Goal: Transaction & Acquisition: Obtain resource

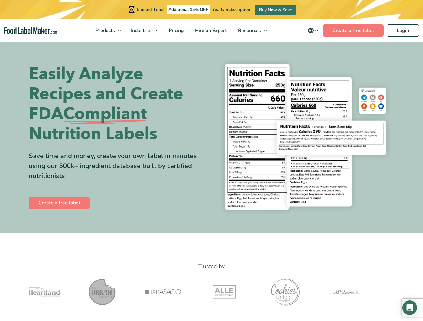
scroll to position [2, 0]
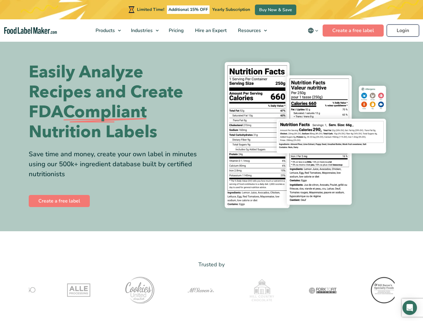
click at [398, 29] on link "Login" at bounding box center [402, 30] width 32 height 12
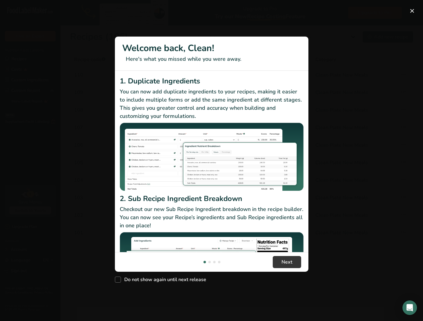
click at [363, 34] on div "New Features" at bounding box center [211, 160] width 423 height 321
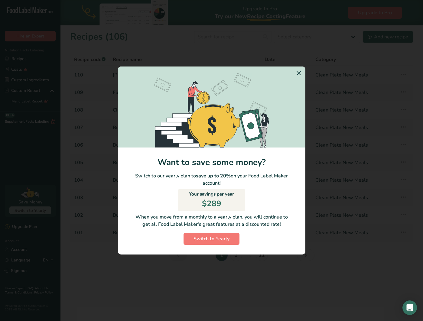
click at [295, 73] on icon "Switch to Yearly Modal" at bounding box center [298, 73] width 7 height 11
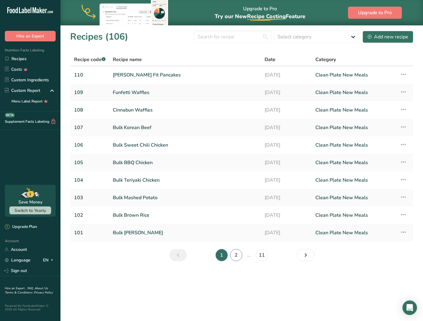
click at [241, 255] on link "2" at bounding box center [236, 255] width 12 height 12
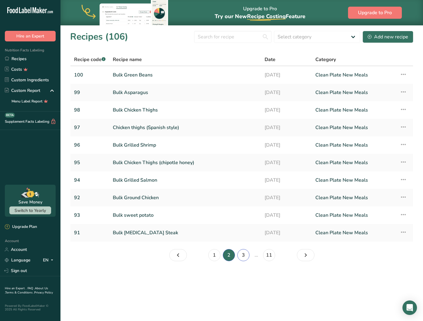
click at [241, 253] on link "3" at bounding box center [243, 255] width 12 height 12
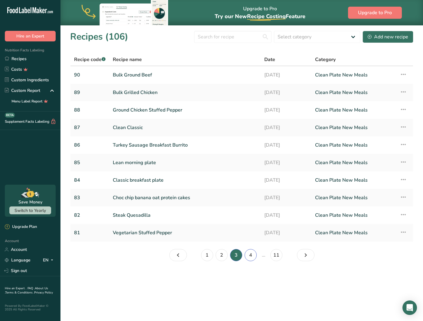
click at [254, 252] on link "4" at bounding box center [250, 255] width 12 height 12
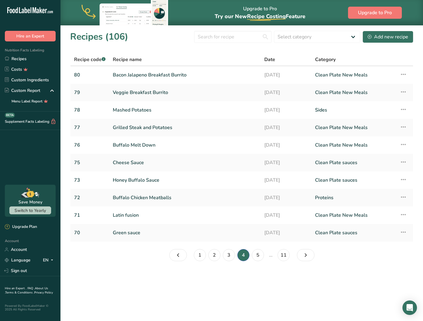
click at [281, 53] on th "Date" at bounding box center [285, 59] width 51 height 13
click at [213, 37] on input "text" at bounding box center [232, 37] width 77 height 12
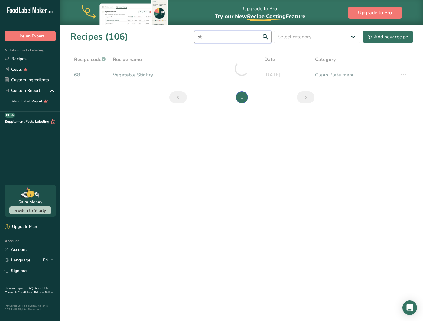
type input "s"
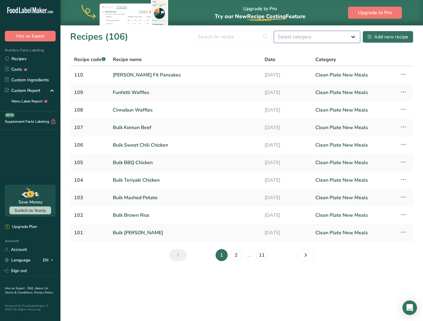
click at [298, 35] on select "Select category All Baked Goods Beverages Breakfast Clean Plate menu Clean Plat…" at bounding box center [317, 37] width 86 height 12
select select "2438"
click at [233, 255] on link "2" at bounding box center [236, 255] width 12 height 12
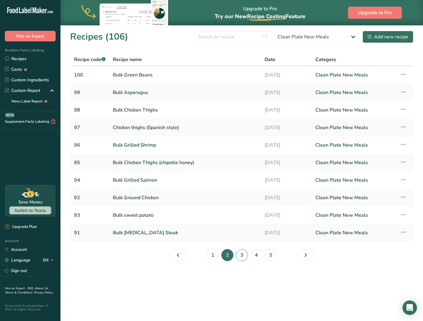
click at [242, 253] on link "3" at bounding box center [242, 255] width 12 height 12
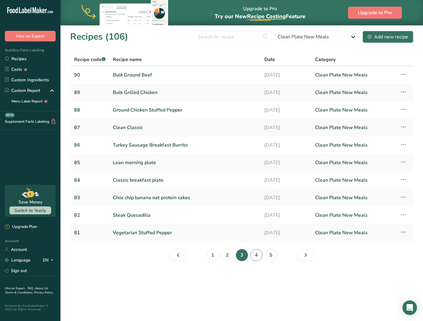
click at [253, 256] on link "4" at bounding box center [256, 255] width 12 height 12
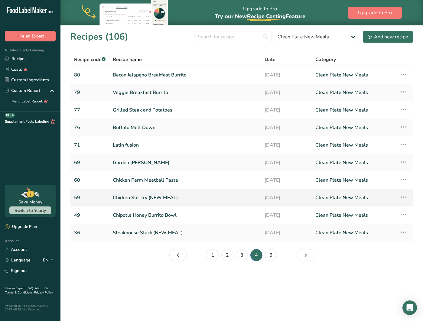
click at [128, 198] on link "Chicken Stir-fry (NEW MEAL)" at bounding box center [185, 197] width 144 height 13
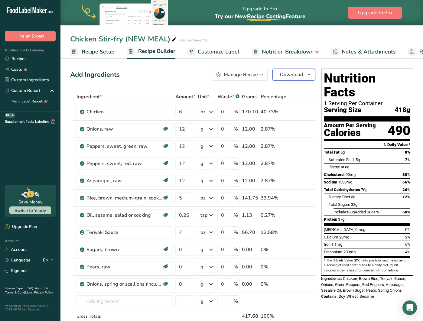
click at [280, 74] on span "Download" at bounding box center [291, 74] width 23 height 7
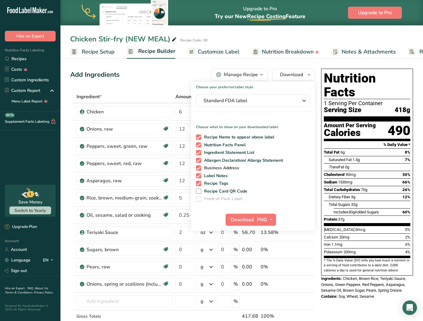
click at [199, 168] on span at bounding box center [198, 167] width 5 height 5
click at [199, 168] on input "Business Address" at bounding box center [198, 168] width 4 height 4
checkbox input "false"
click at [199, 175] on span at bounding box center [198, 175] width 5 height 5
click at [199, 175] on input "Label Notes" at bounding box center [198, 176] width 4 height 4
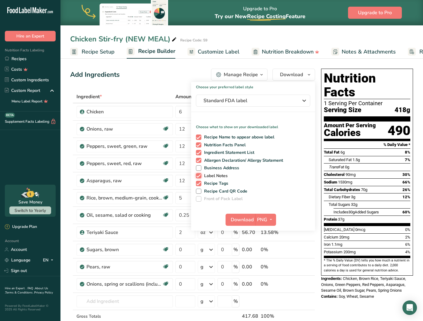
checkbox input "false"
click at [199, 184] on span at bounding box center [198, 183] width 5 height 5
click at [199, 184] on input "Recipe Tags" at bounding box center [198, 183] width 4 height 4
checkbox input "false"
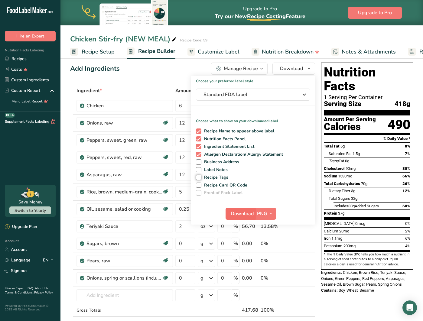
scroll to position [8, 0]
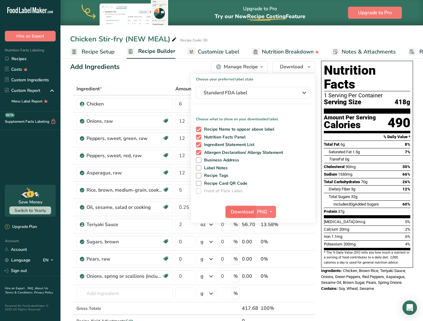
click at [235, 211] on span "Download" at bounding box center [242, 211] width 23 height 7
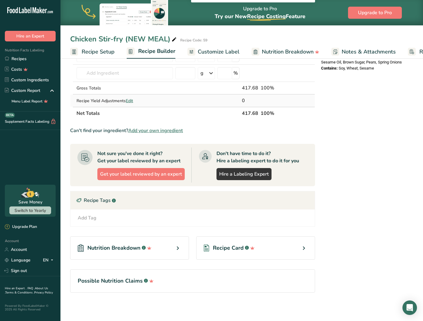
scroll to position [229, 0]
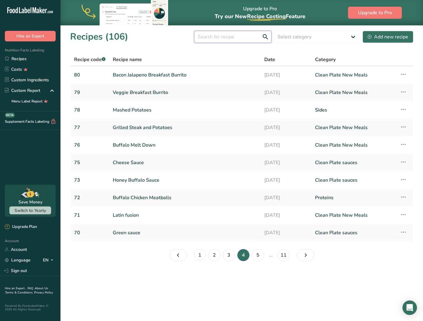
click at [231, 35] on input "text" at bounding box center [232, 37] width 77 height 12
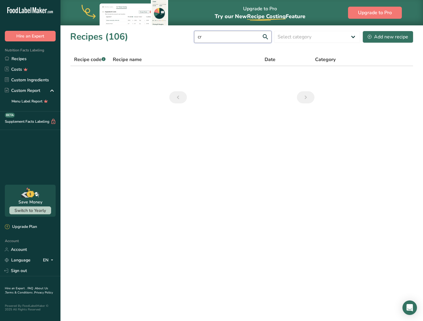
type input "c"
type input "w"
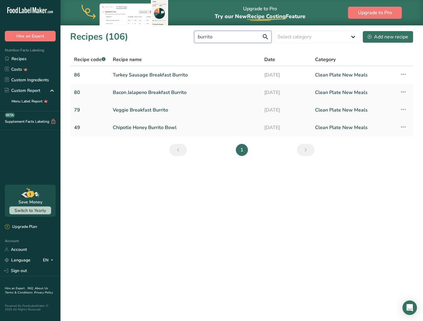
type input "burrito"
click at [146, 109] on link "Veggie Breakfast Burrito" at bounding box center [185, 110] width 144 height 13
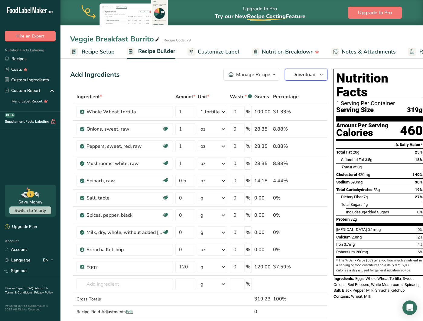
click at [308, 73] on span "Download" at bounding box center [303, 74] width 23 height 7
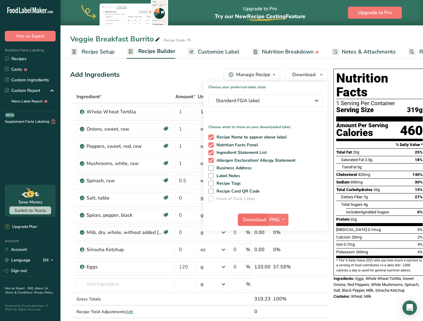
click at [256, 219] on span "Download" at bounding box center [254, 219] width 23 height 7
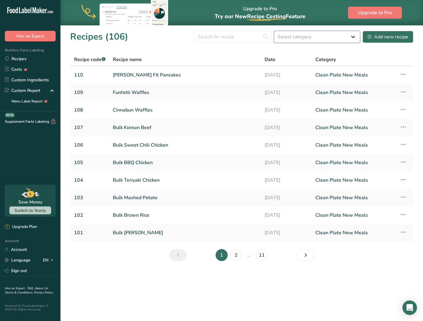
click at [327, 33] on select "Select category All Baked Goods Beverages Breakfast Clean Plate menu Clean Plat…" at bounding box center [317, 37] width 86 height 12
select select "2438"
click at [235, 259] on link "2" at bounding box center [236, 255] width 12 height 12
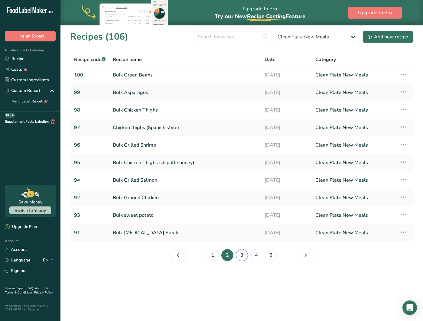
click at [242, 255] on link "3" at bounding box center [242, 255] width 12 height 12
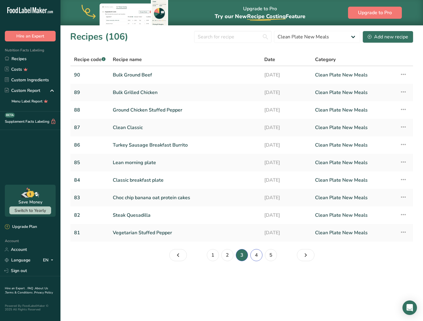
click at [257, 256] on link "4" at bounding box center [256, 255] width 12 height 12
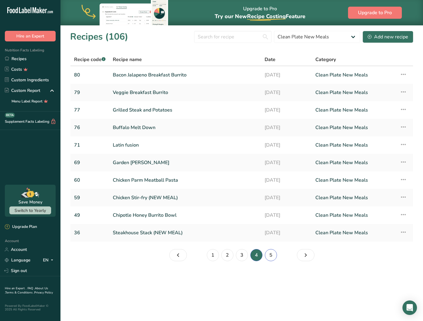
click at [272, 255] on link "5" at bounding box center [271, 255] width 12 height 12
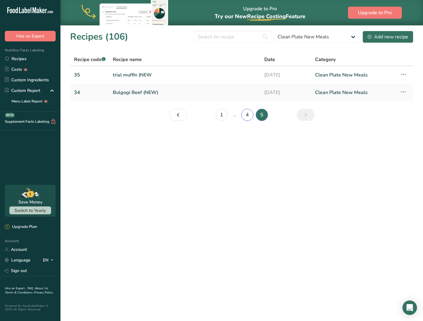
click at [246, 115] on link "4" at bounding box center [247, 115] width 12 height 12
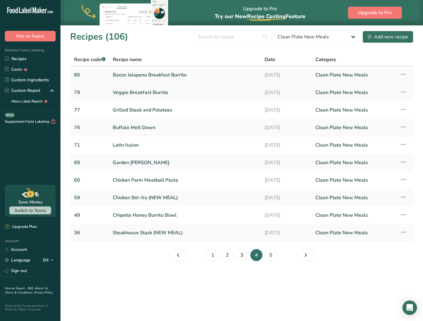
click at [173, 73] on link "Bacon Jalapeno Breakfast Burrito" at bounding box center [185, 75] width 144 height 13
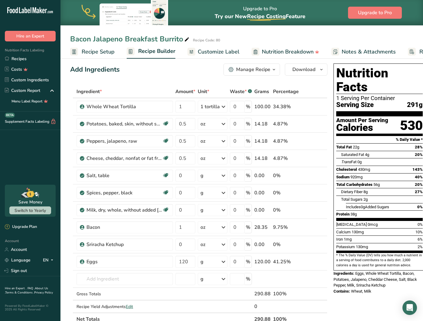
scroll to position [6, 0]
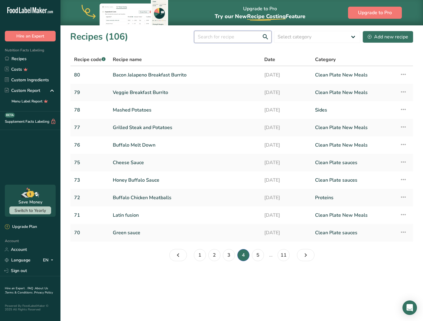
click at [237, 34] on input "text" at bounding box center [232, 37] width 77 height 12
click at [132, 148] on link "Buffalo Melt Down" at bounding box center [185, 145] width 144 height 13
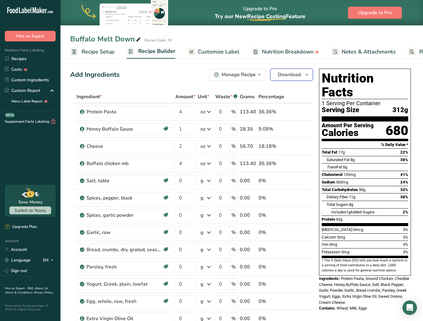
click at [290, 71] on span "Download" at bounding box center [289, 74] width 23 height 7
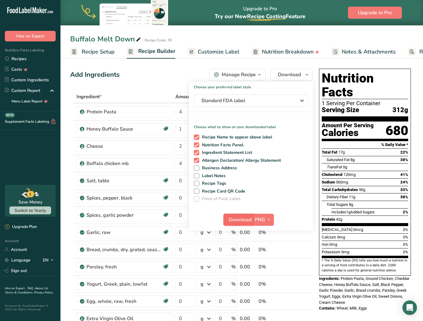
click at [237, 218] on span "Download" at bounding box center [239, 219] width 23 height 7
